Goal: Task Accomplishment & Management: Manage account settings

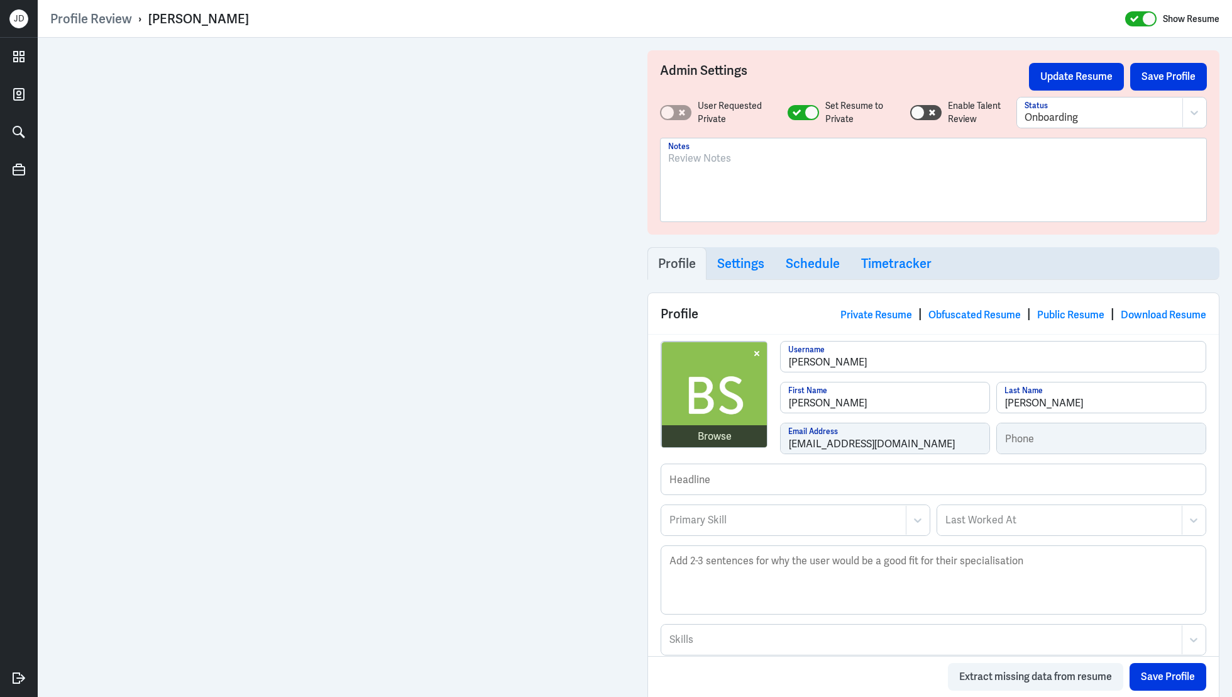
click at [736, 173] on div at bounding box center [933, 185] width 531 height 68
click at [1032, 156] on p "SG based; Marketing Operations and Automation Specialist with 7+ years o" at bounding box center [933, 158] width 531 height 15
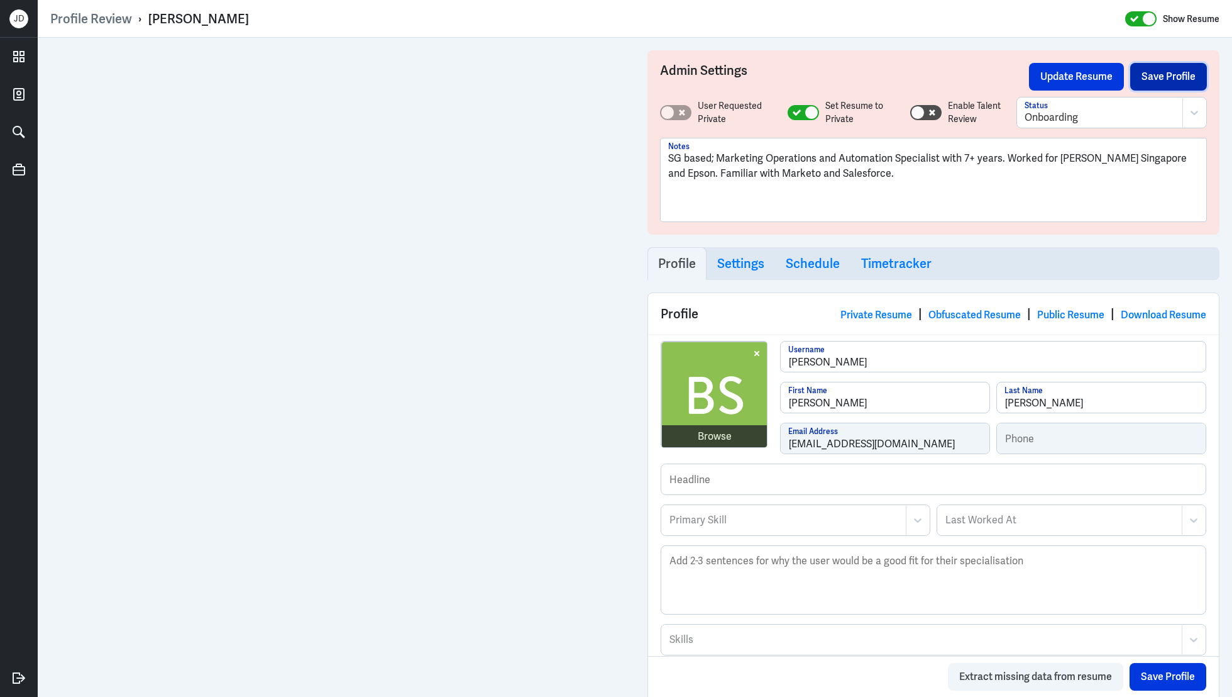
click at [1171, 75] on button "Save Profile" at bounding box center [1169, 77] width 77 height 28
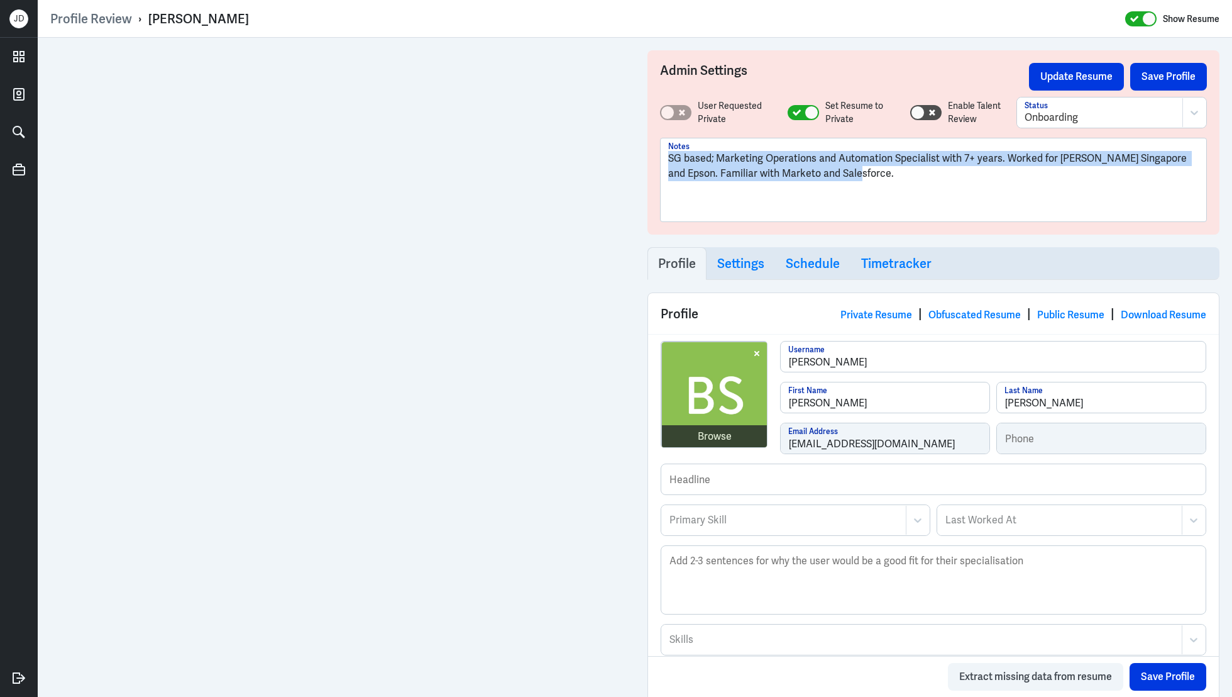
drag, startPoint x: 849, startPoint y: 178, endPoint x: 621, endPoint y: 148, distance: 230.9
click at [523, 50] on div "Admin Settings Update Resume Save Profile User Requested Private Set Resume to …" at bounding box center [635, 599] width 1195 height 1122
copy p "SG based; Marketing Operations and Automation Specialist with 7+ years. Worked …"
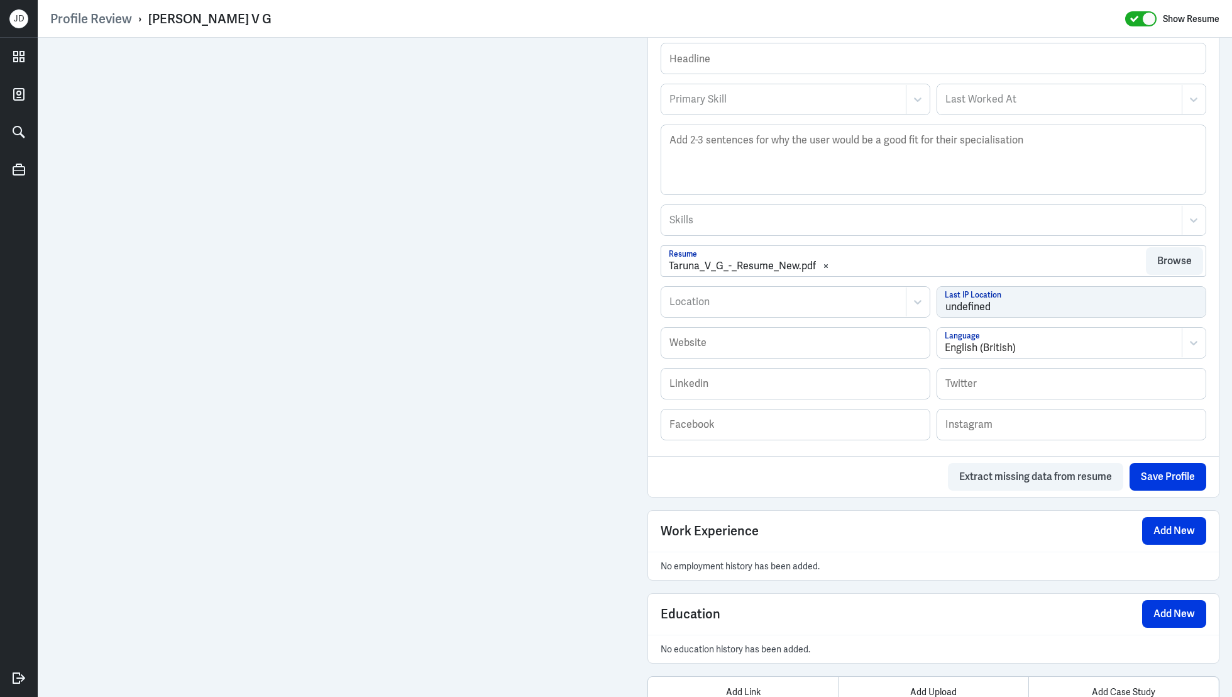
scroll to position [460, 0]
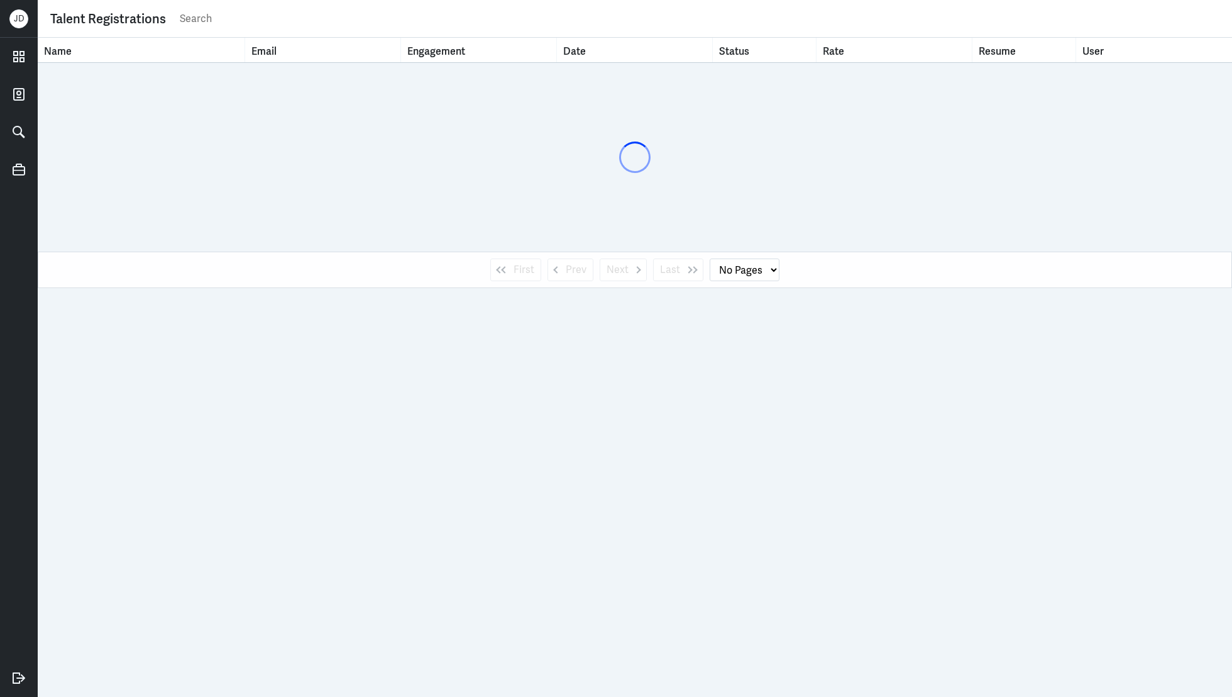
click at [242, 16] on input "text" at bounding box center [699, 18] width 1041 height 19
type input "richa"
select select "1"
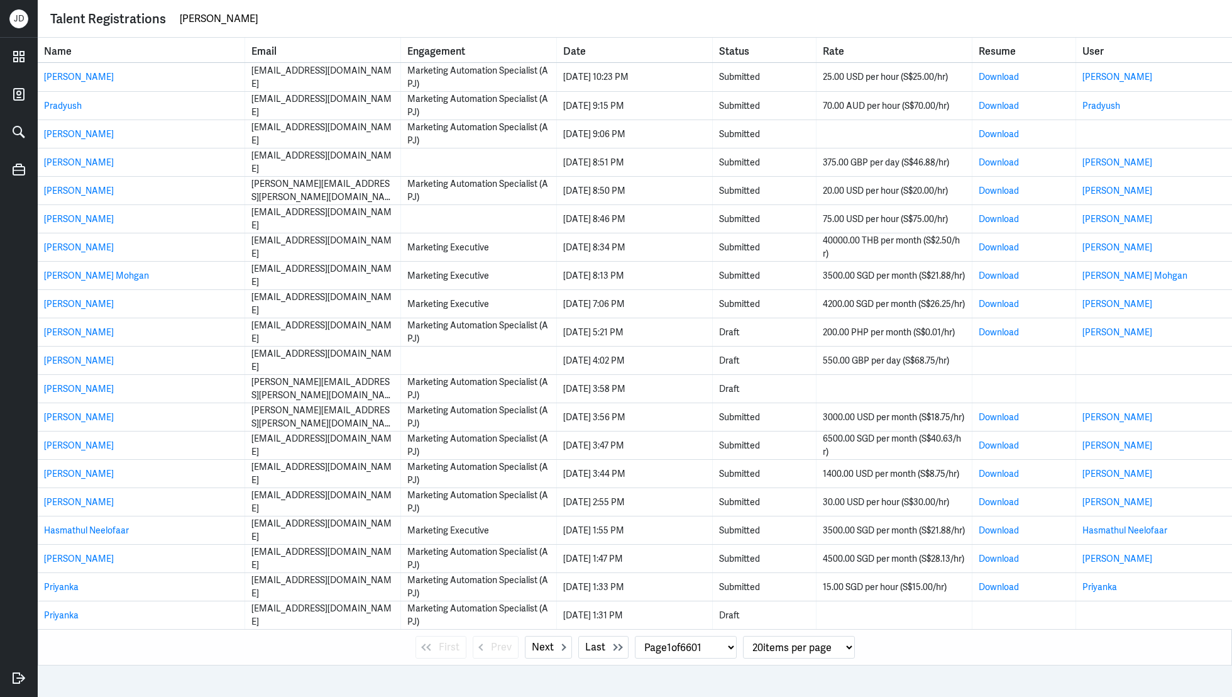
type input "richard miah"
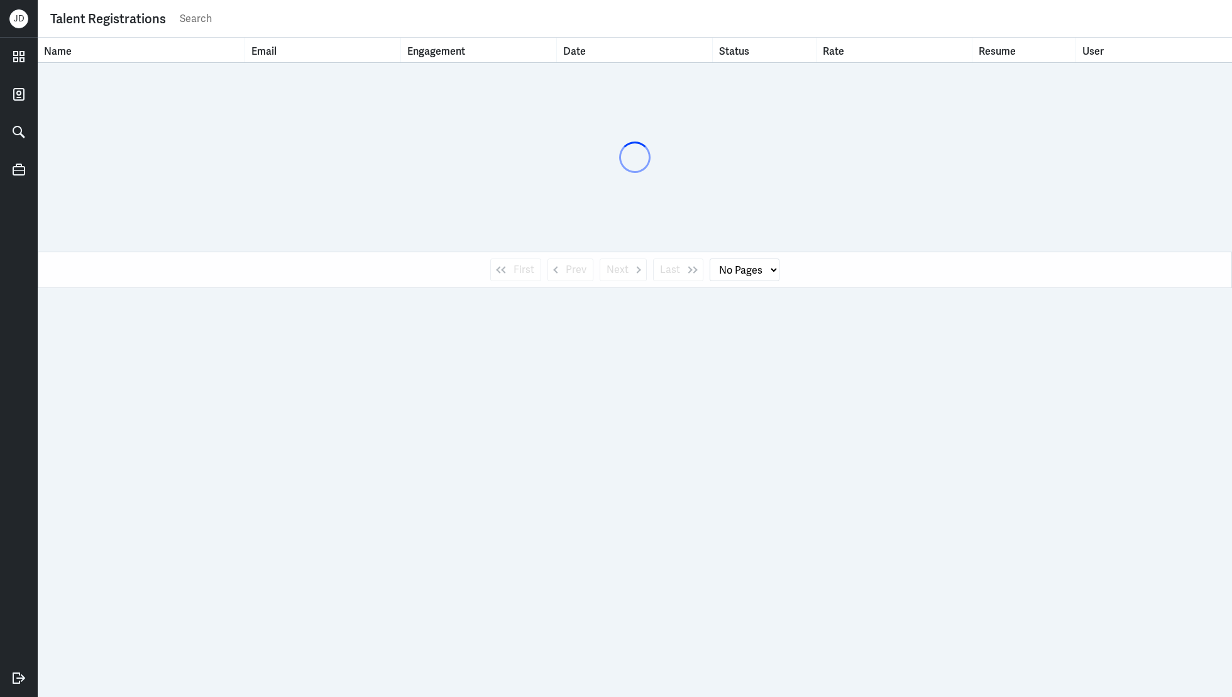
select select "1"
